Goal: Navigation & Orientation: Find specific page/section

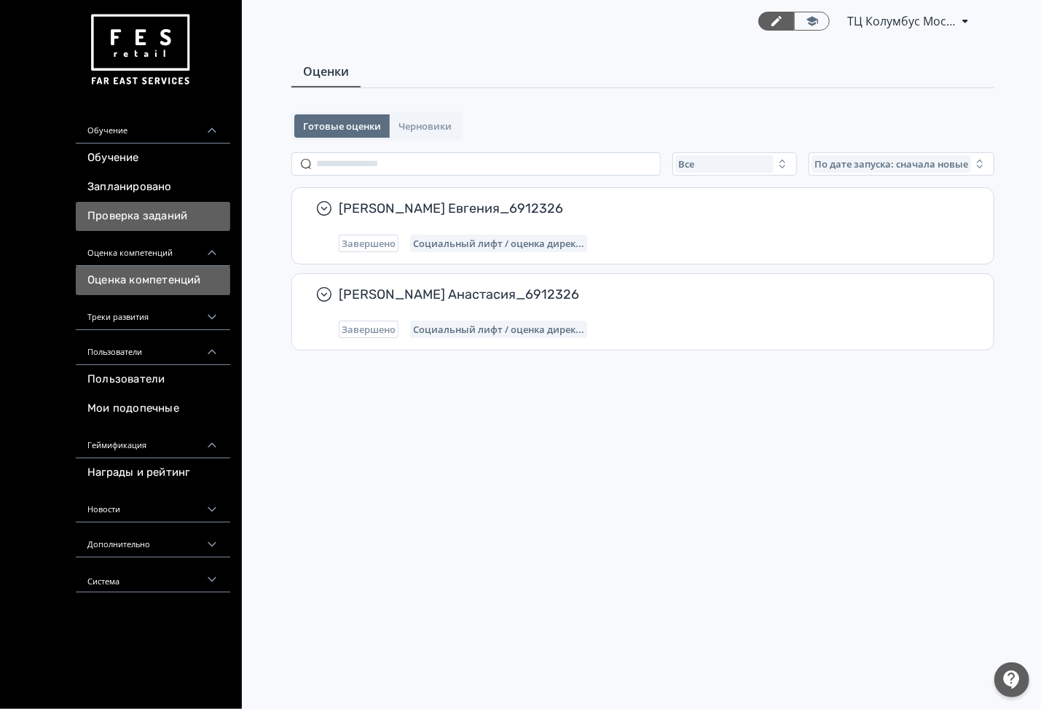
click at [157, 214] on link "Проверка заданий" at bounding box center [153, 216] width 154 height 29
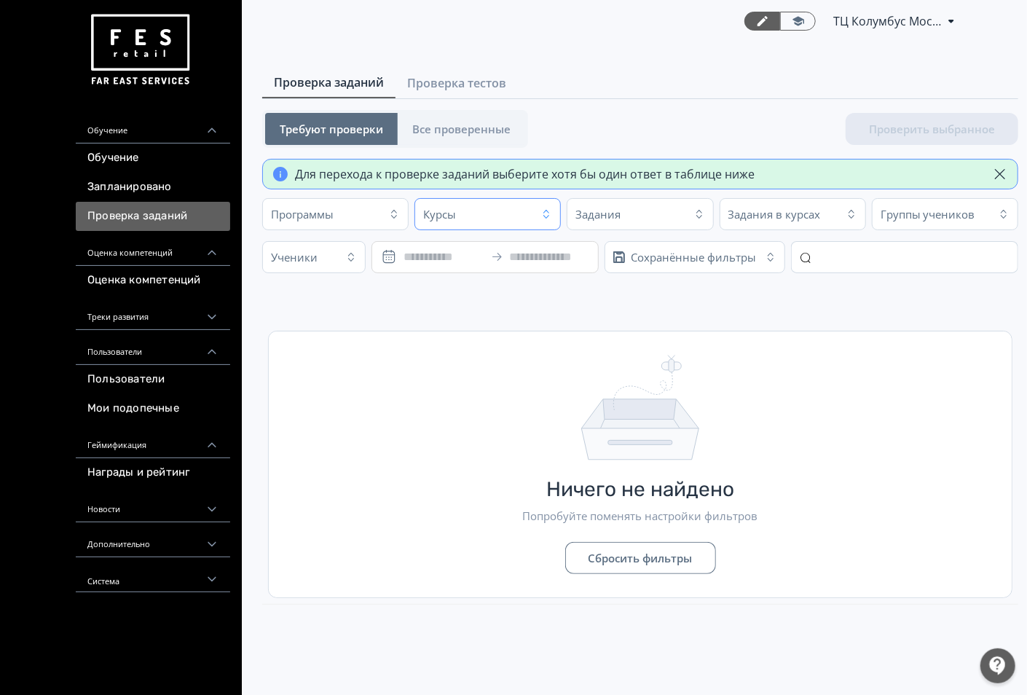
click at [553, 208] on button "Курсы" at bounding box center [488, 214] width 146 height 32
click at [543, 214] on icon "button" at bounding box center [547, 214] width 12 height 12
click at [453, 125] on span "Все проверенные" at bounding box center [461, 129] width 98 height 15
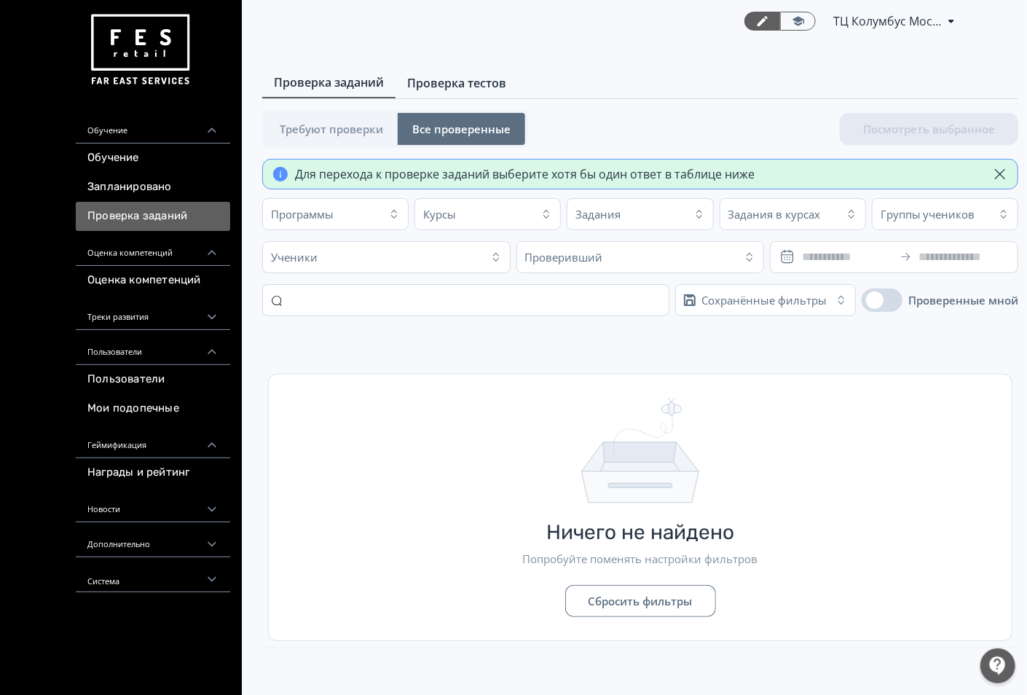
click at [468, 82] on span "Проверка тестов" at bounding box center [456, 82] width 99 height 17
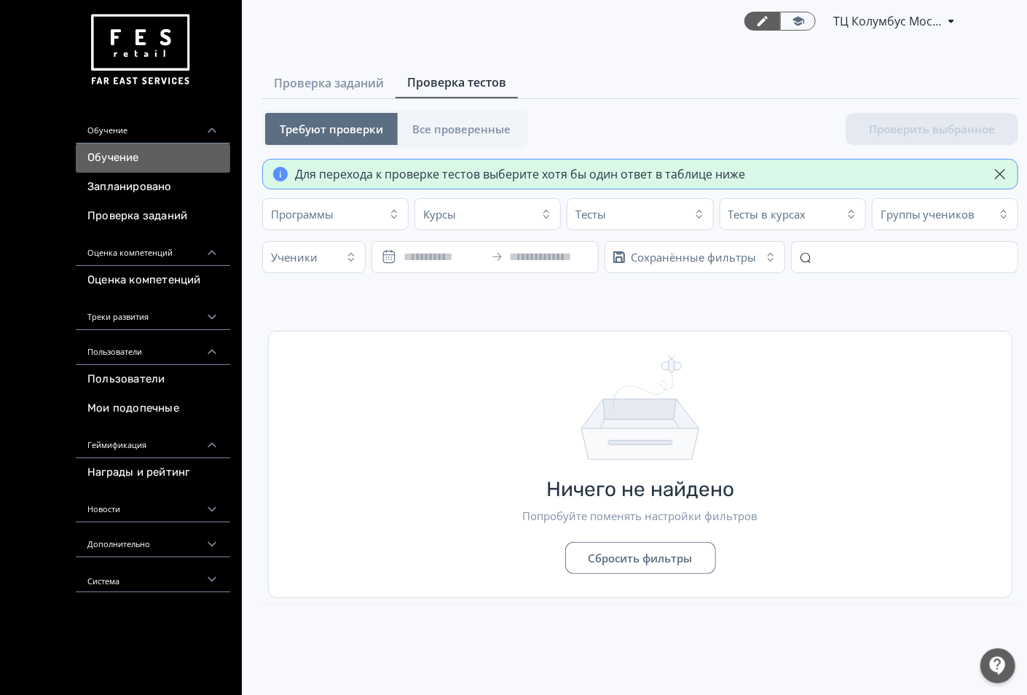
click at [152, 162] on link "Обучение" at bounding box center [153, 158] width 154 height 29
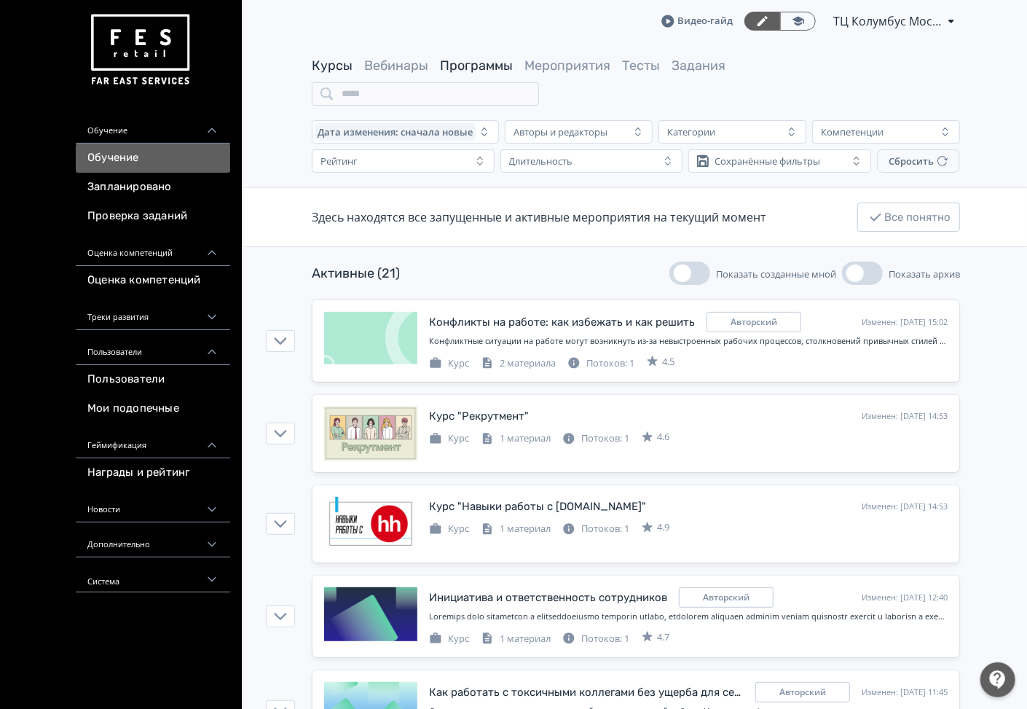
click at [476, 66] on link "Программы" at bounding box center [476, 66] width 73 height 16
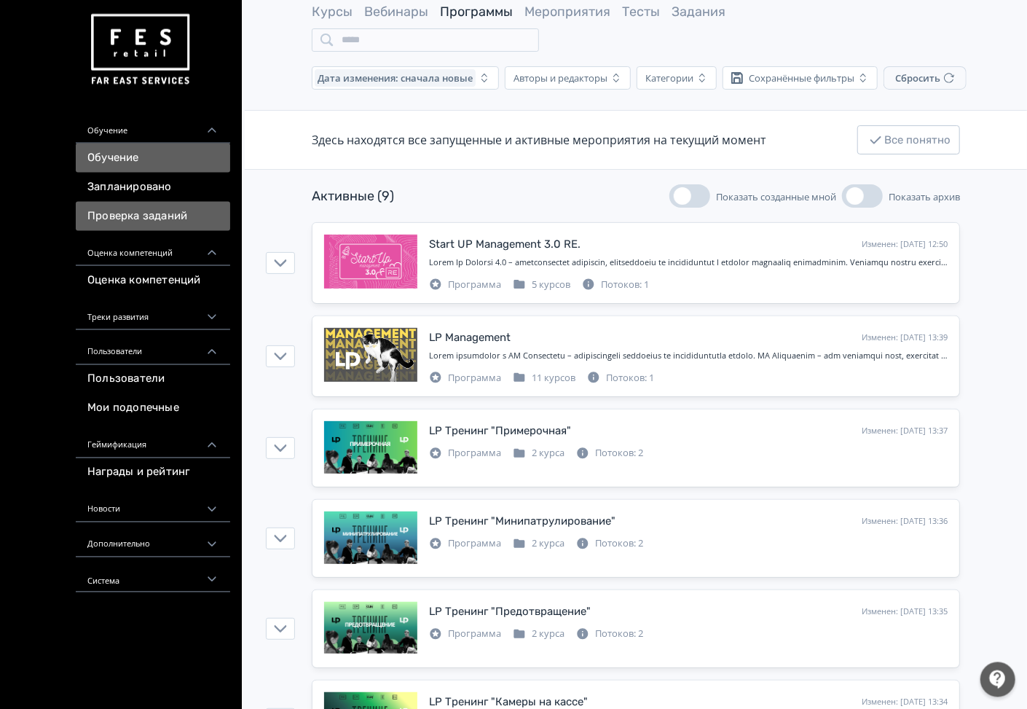
scroll to position [78, 0]
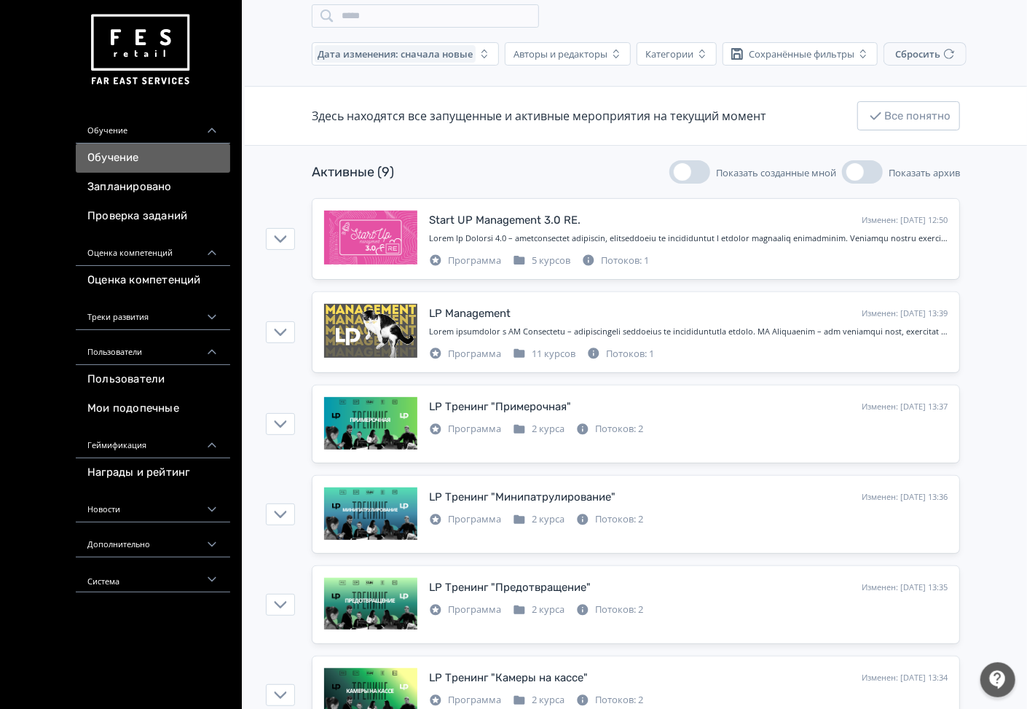
click at [142, 131] on div "Обучение" at bounding box center [153, 126] width 154 height 35
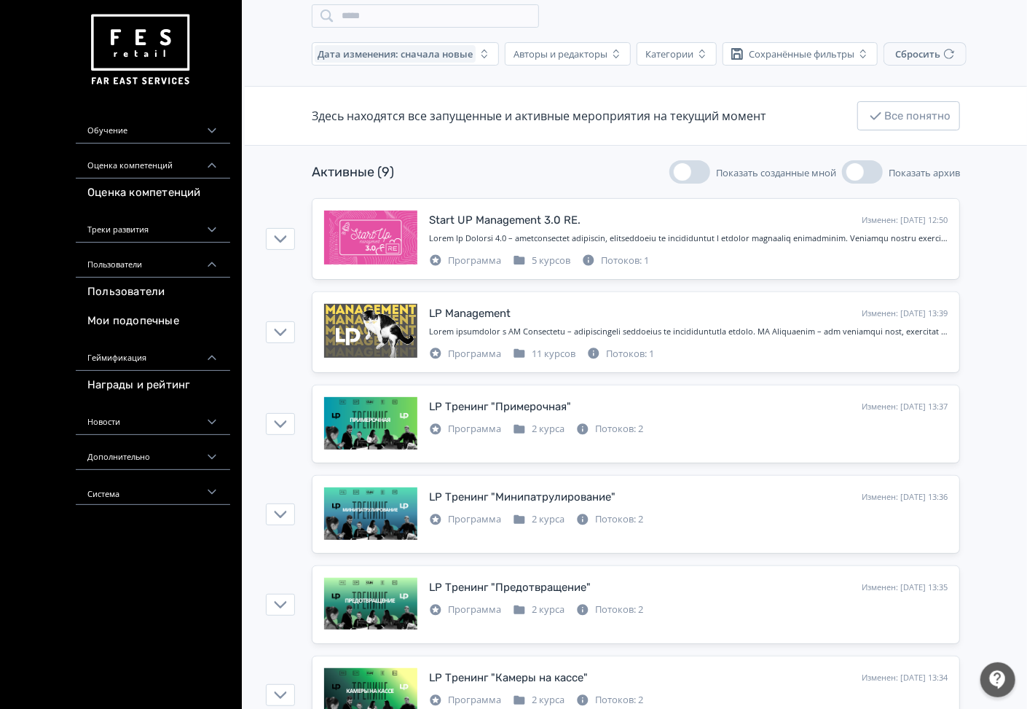
click at [142, 130] on div "Обучение" at bounding box center [153, 126] width 154 height 35
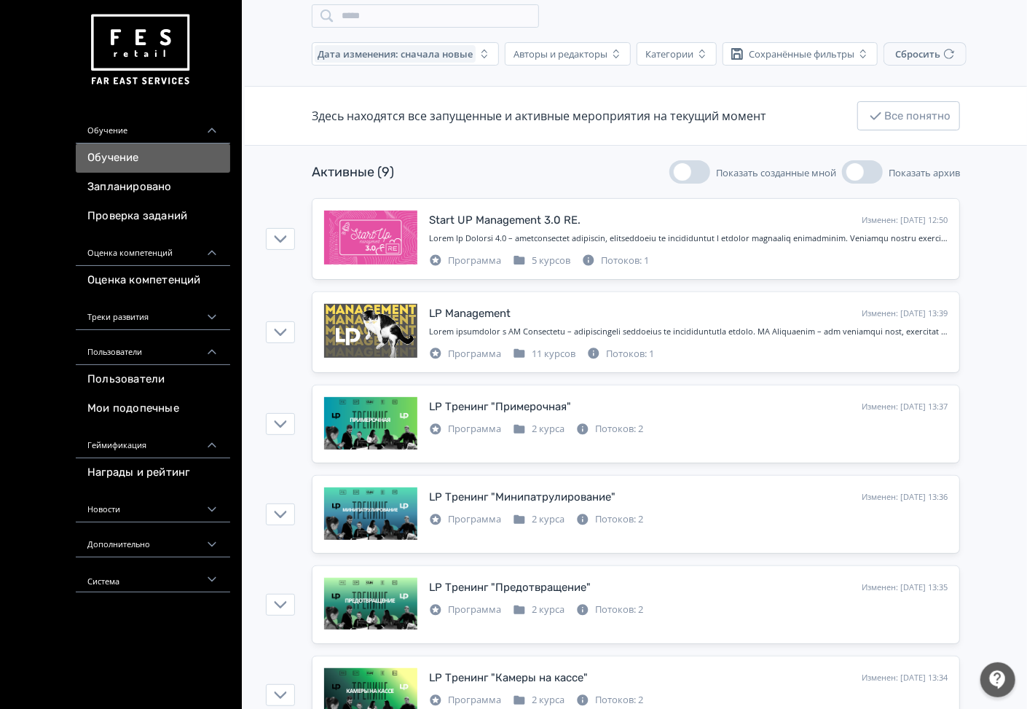
click at [131, 153] on link "Обучение" at bounding box center [153, 158] width 154 height 29
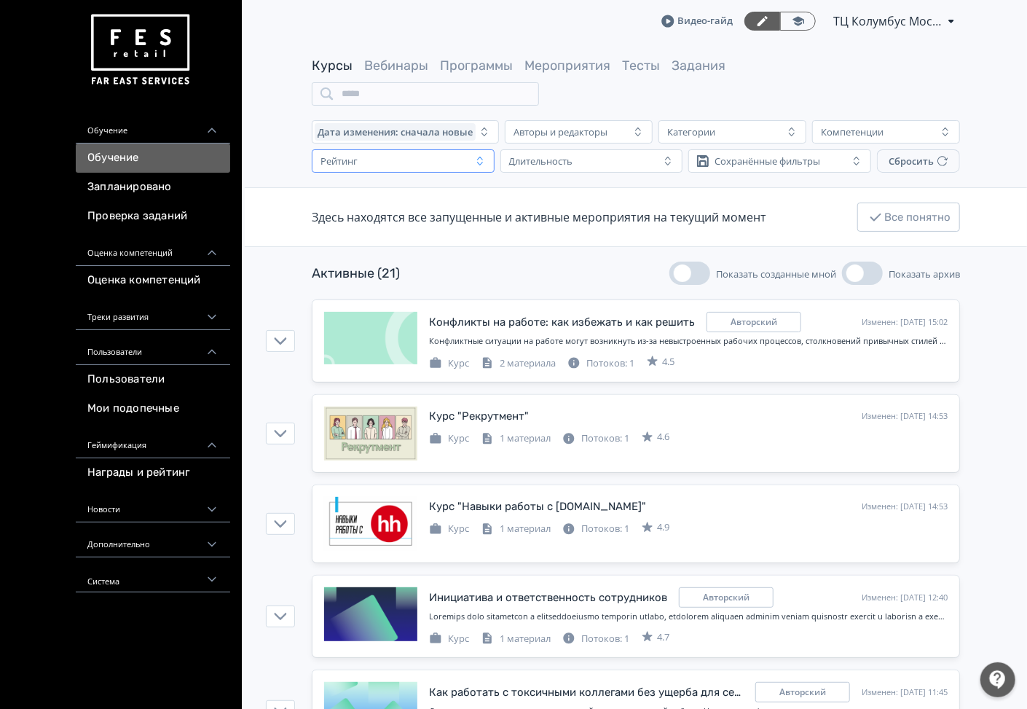
click at [486, 162] on icon "button" at bounding box center [480, 161] width 12 height 12
click at [364, 277] on span "2 балла" at bounding box center [351, 273] width 41 height 15
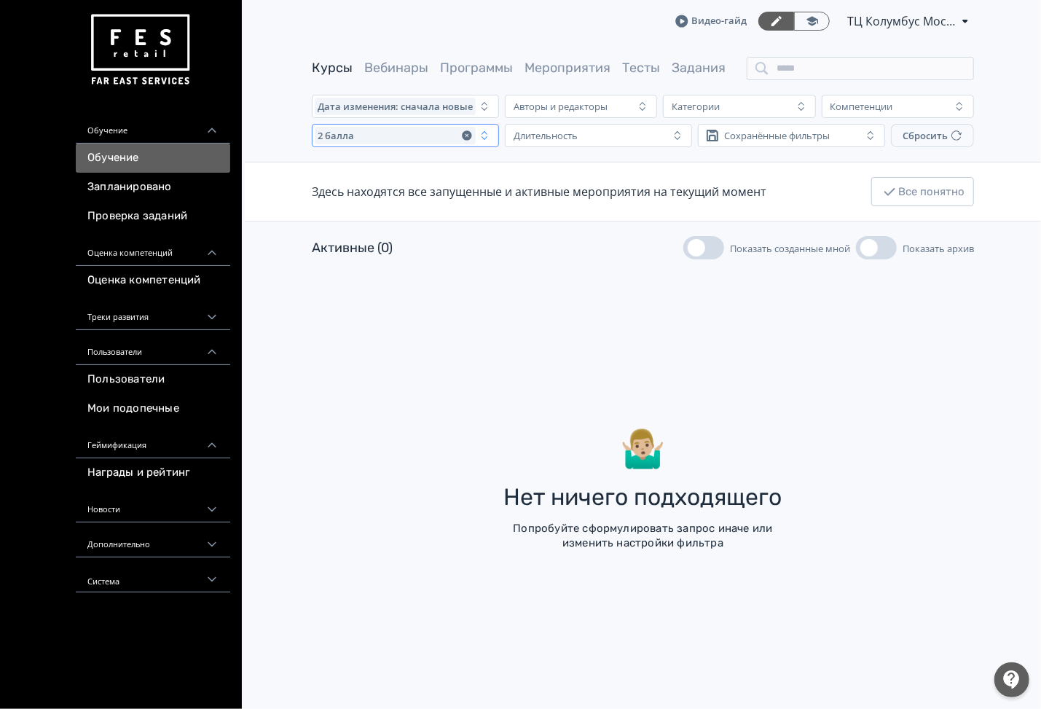
click at [487, 141] on icon "button" at bounding box center [485, 136] width 12 height 12
click at [353, 174] on span "5 баллов" at bounding box center [355, 169] width 48 height 15
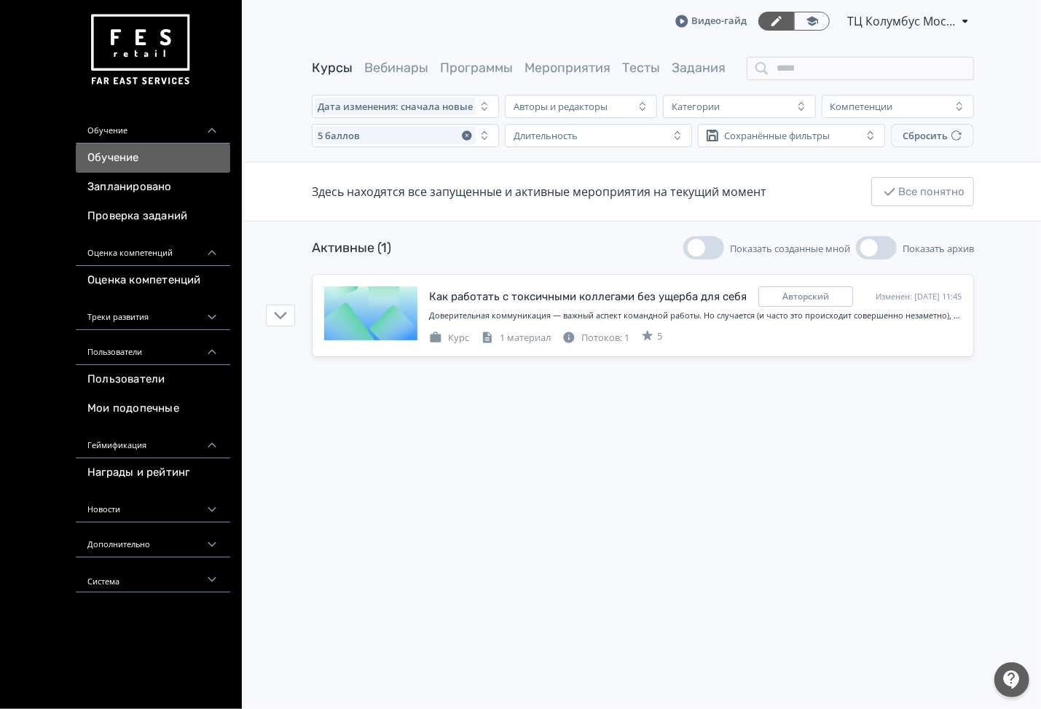
click at [97, 125] on div "Обучение" at bounding box center [153, 126] width 154 height 35
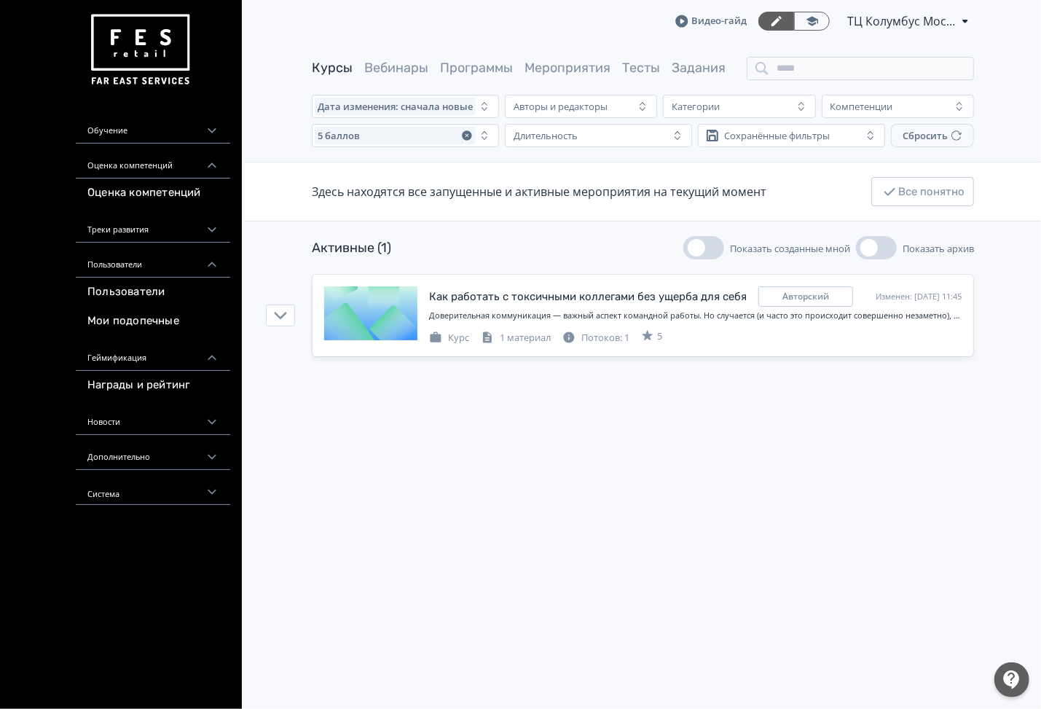
click at [97, 125] on div "Обучение" at bounding box center [153, 126] width 154 height 35
